Goal: Information Seeking & Learning: Compare options

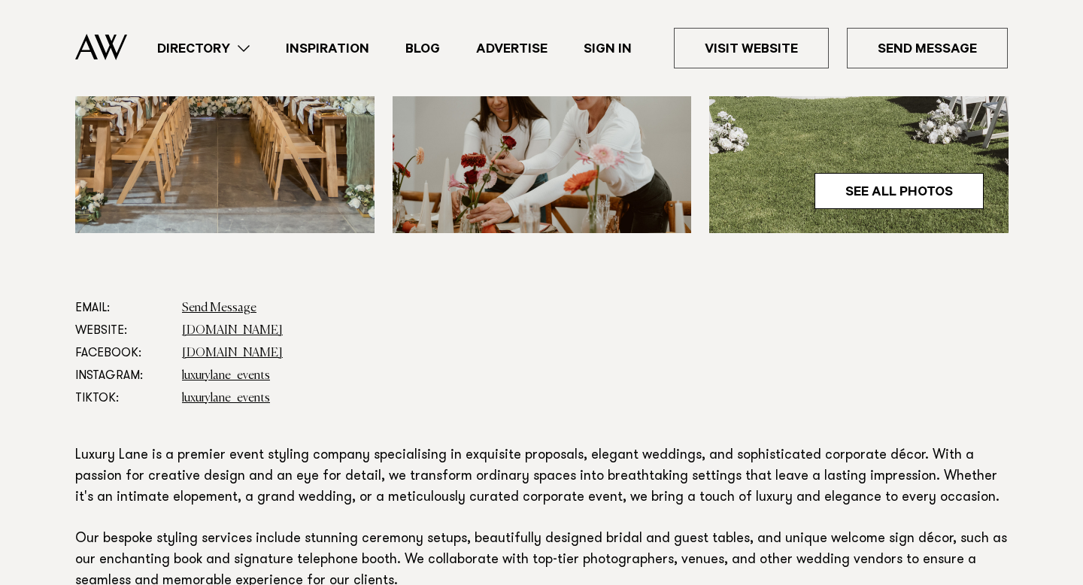
scroll to position [650, 0]
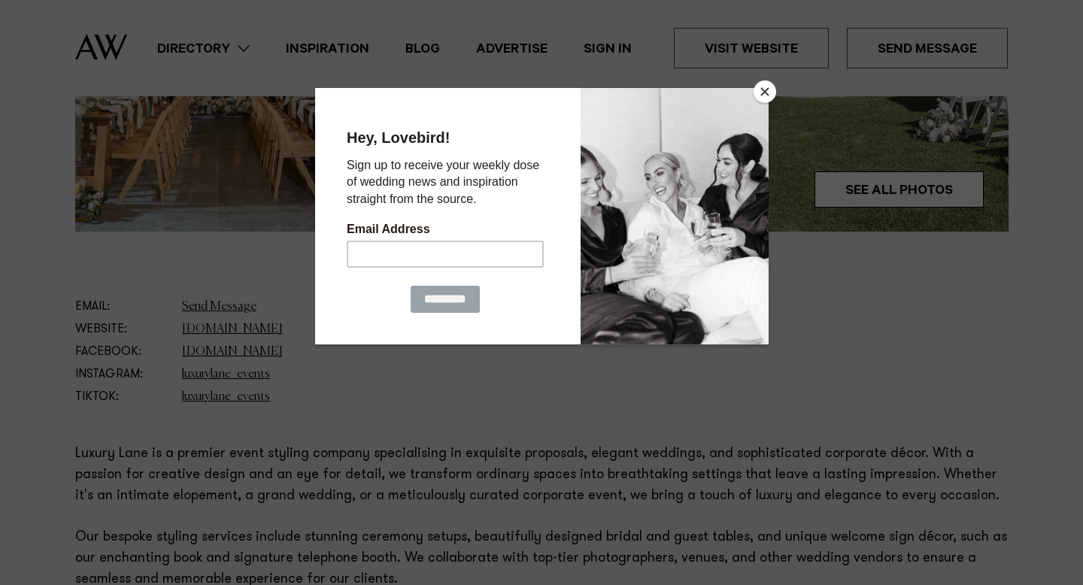
click at [765, 95] on button "Close" at bounding box center [765, 91] width 23 height 23
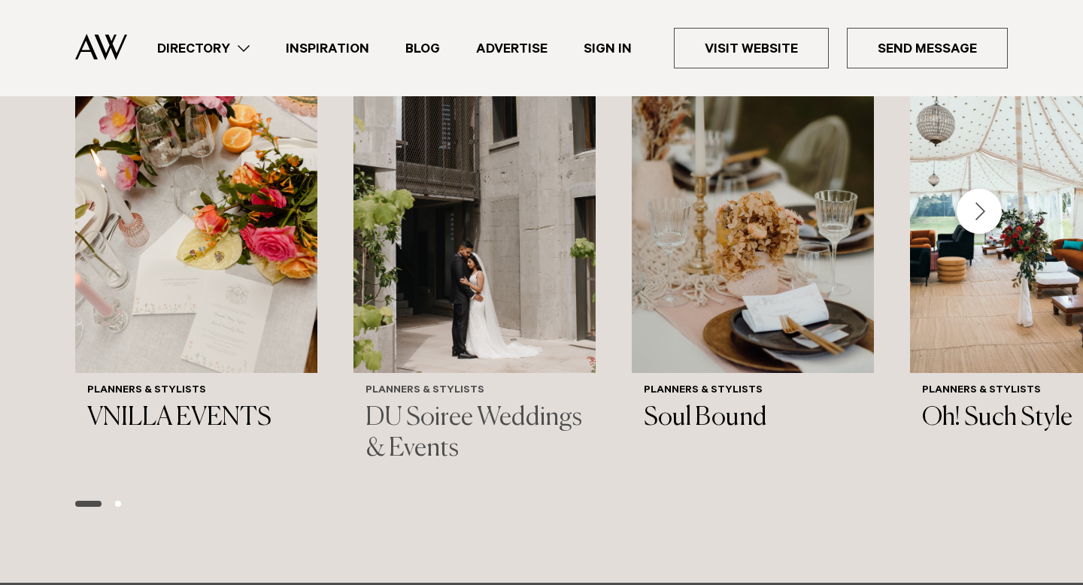
scroll to position [2086, 0]
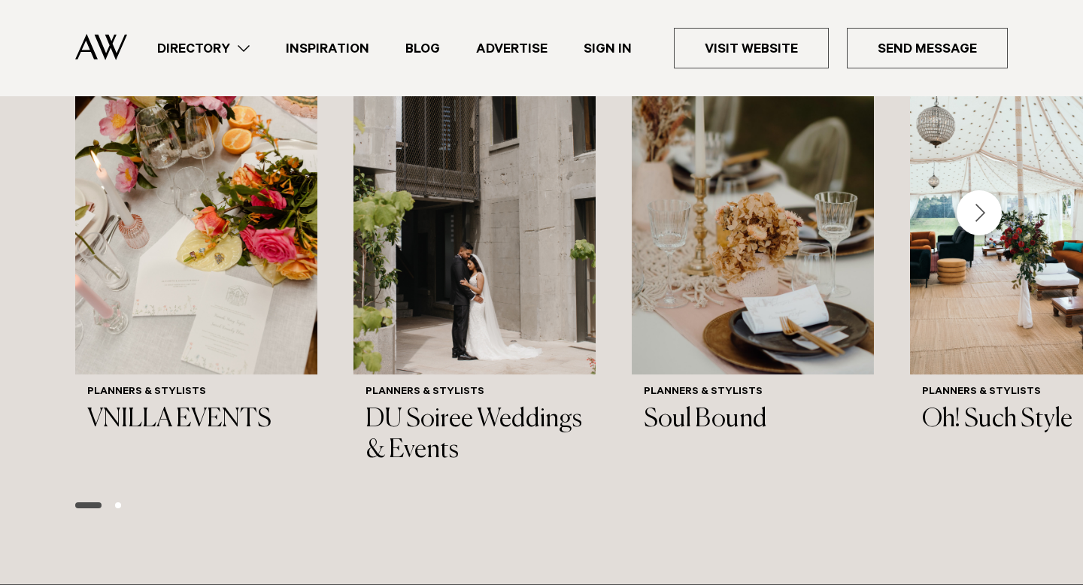
click at [993, 214] on div "Next slide" at bounding box center [979, 212] width 45 height 45
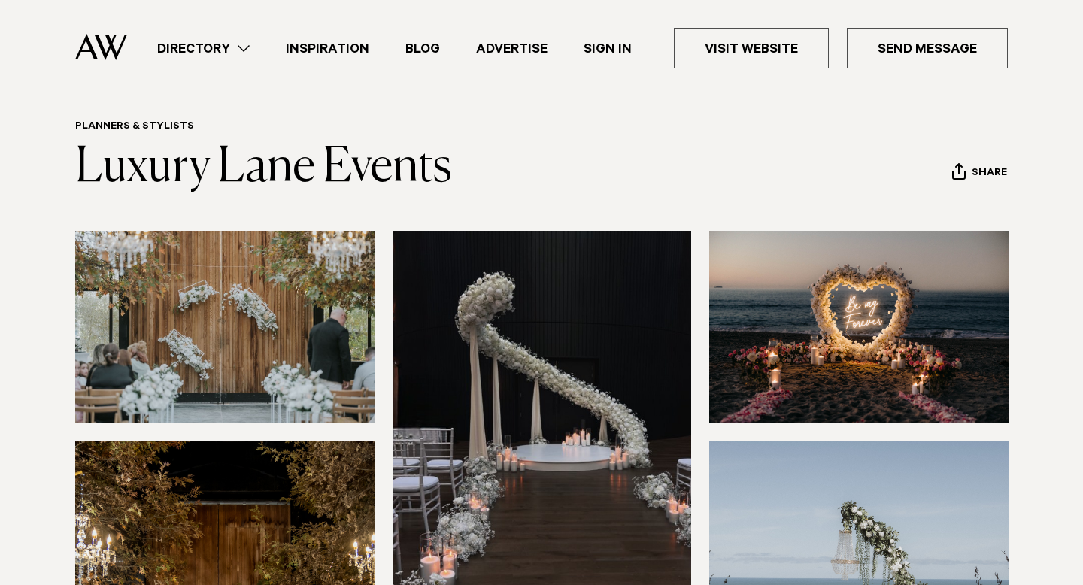
scroll to position [0, 0]
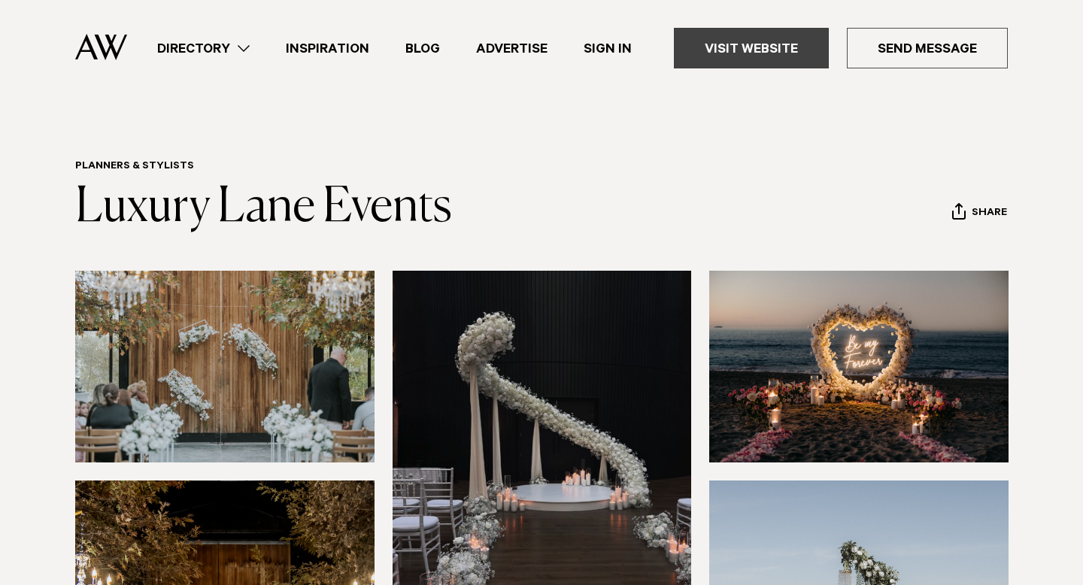
click at [780, 60] on link "Visit Website" at bounding box center [751, 48] width 155 height 41
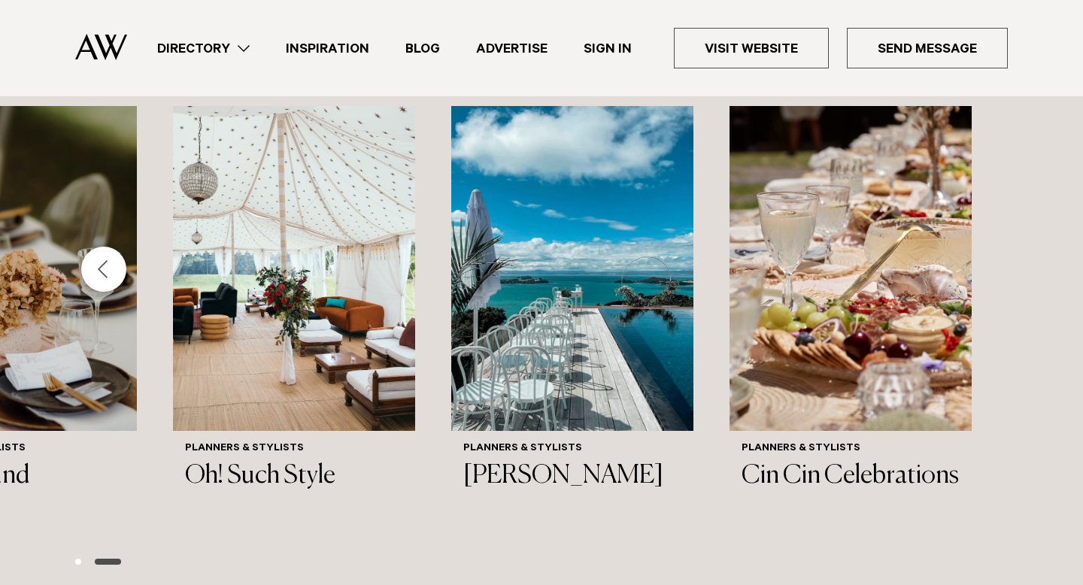
scroll to position [2032, 0]
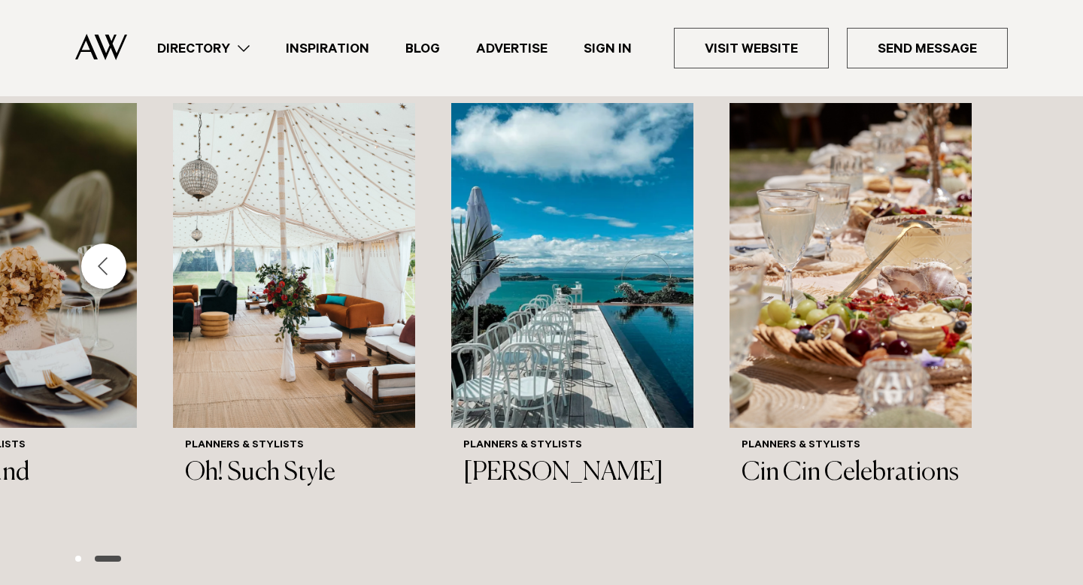
click at [96, 272] on div "Previous slide" at bounding box center [103, 266] width 45 height 45
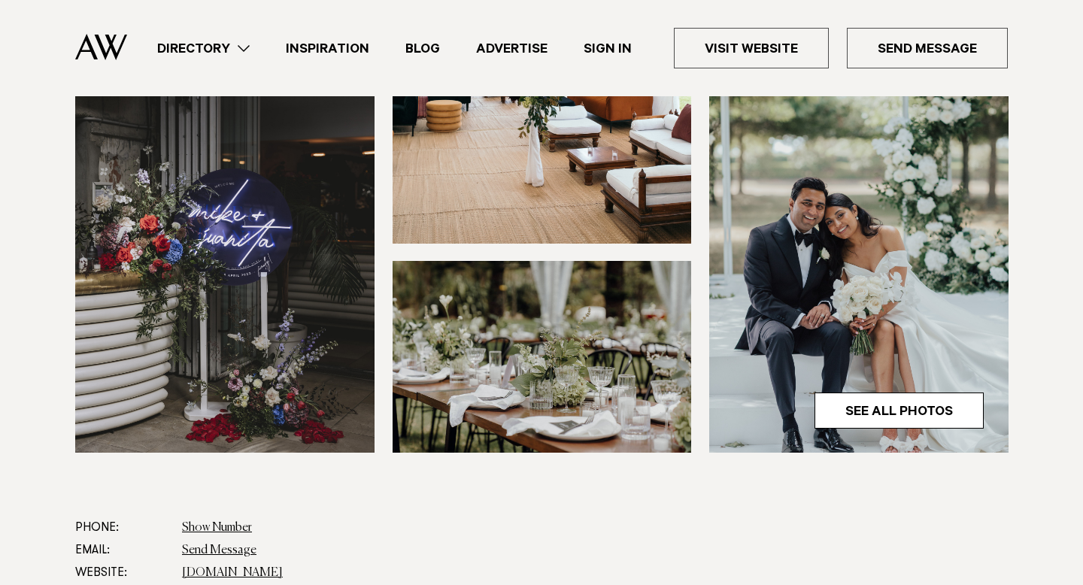
scroll to position [434, 0]
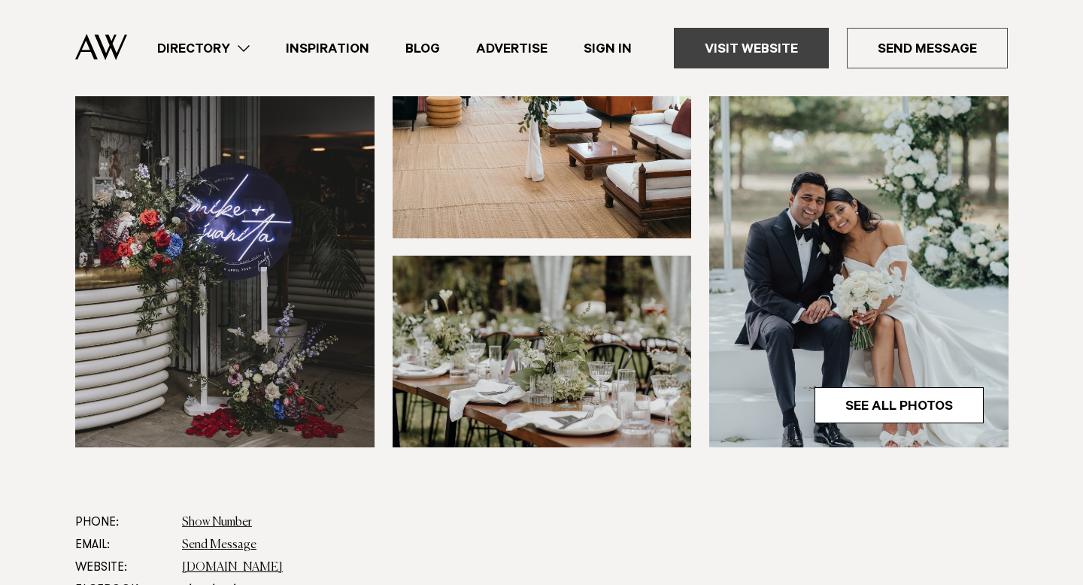
click at [759, 41] on link "Visit Website" at bounding box center [751, 48] width 155 height 41
